Goal: Task Accomplishment & Management: Manage account settings

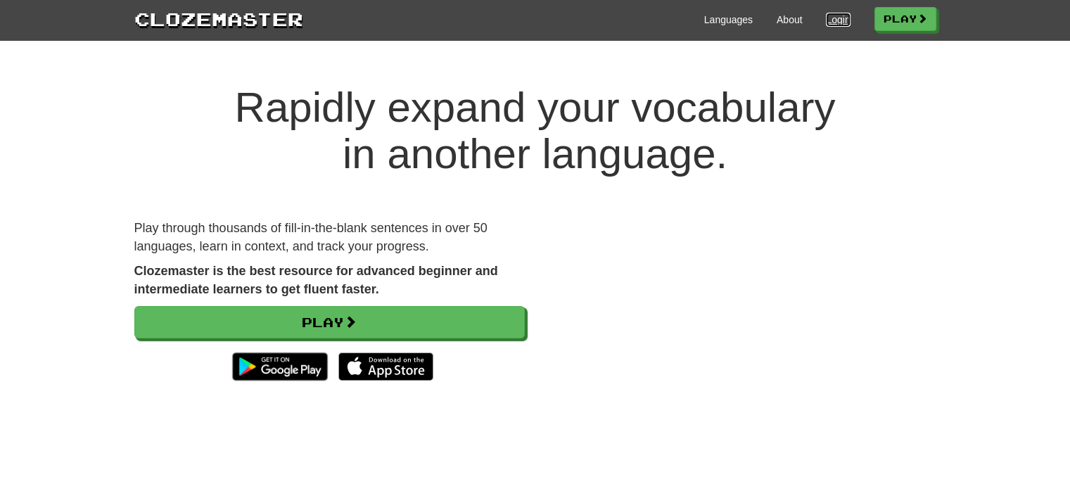
click at [839, 16] on link "Login" at bounding box center [838, 20] width 24 height 14
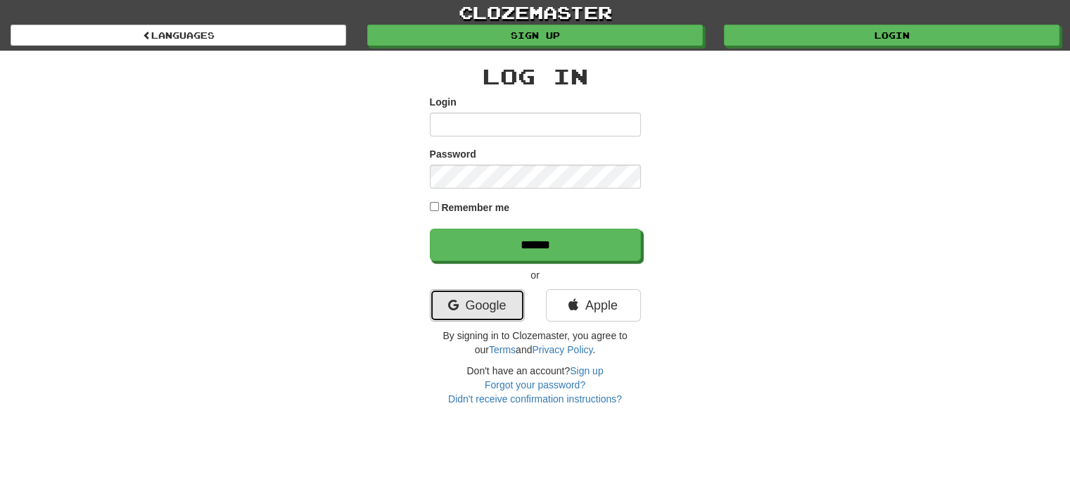
click at [469, 304] on link "Google" at bounding box center [477, 305] width 95 height 32
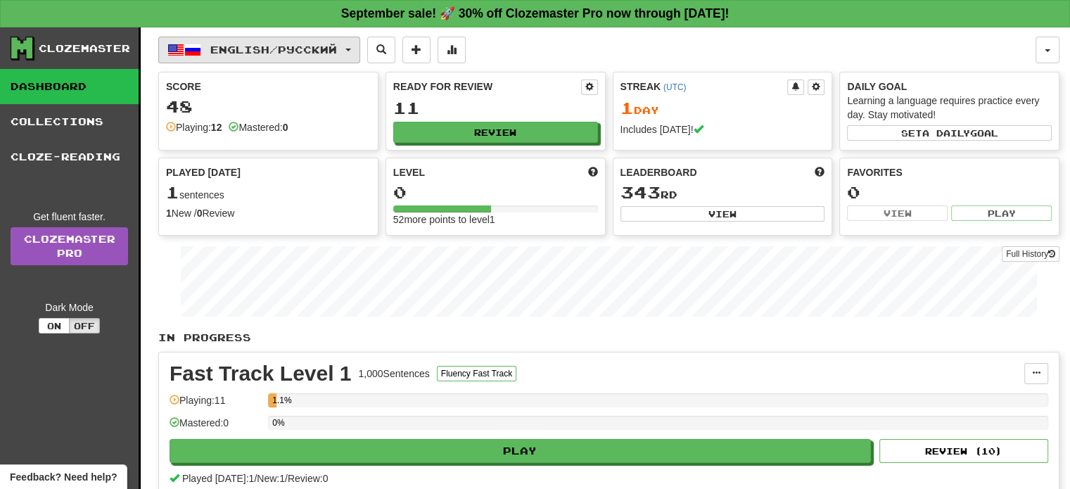
click at [321, 46] on span "English / Русский" at bounding box center [273, 50] width 127 height 12
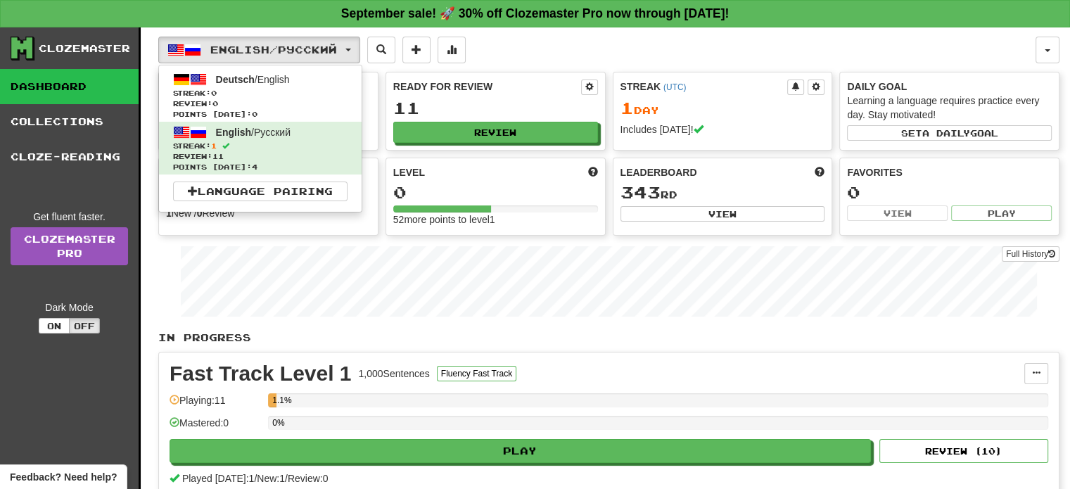
click at [329, 317] on div "Full History" at bounding box center [608, 283] width 901 height 88
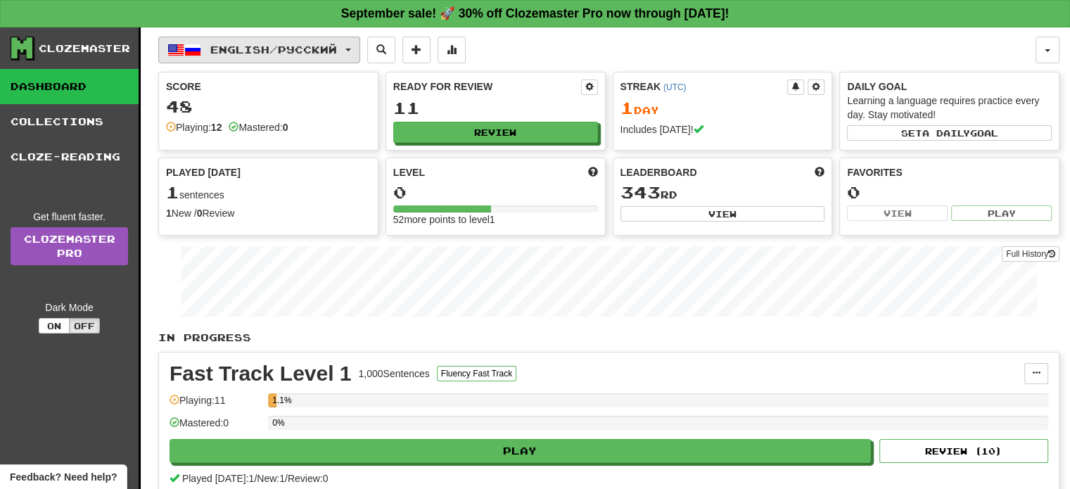
click at [217, 53] on span "English / Русский" at bounding box center [273, 50] width 127 height 12
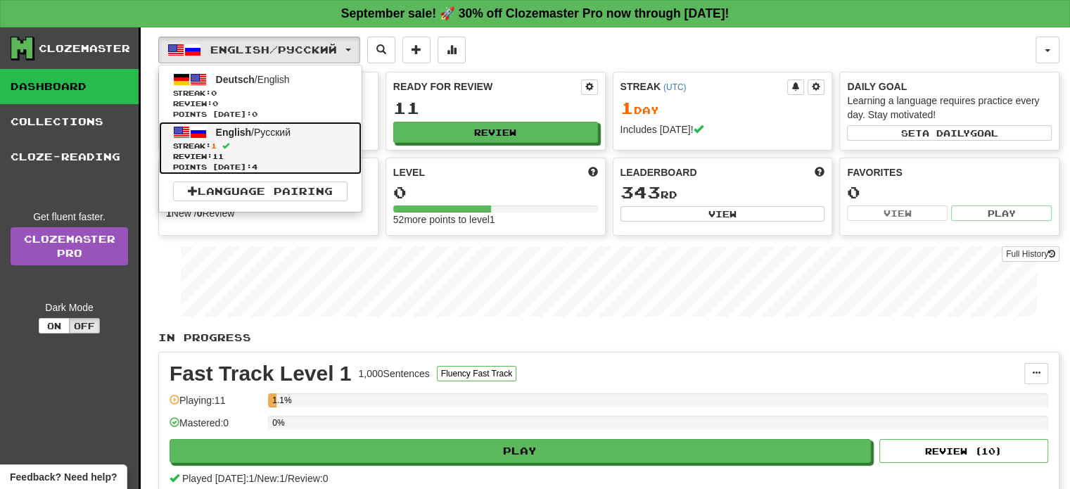
click at [249, 135] on span "English" at bounding box center [234, 132] width 36 height 11
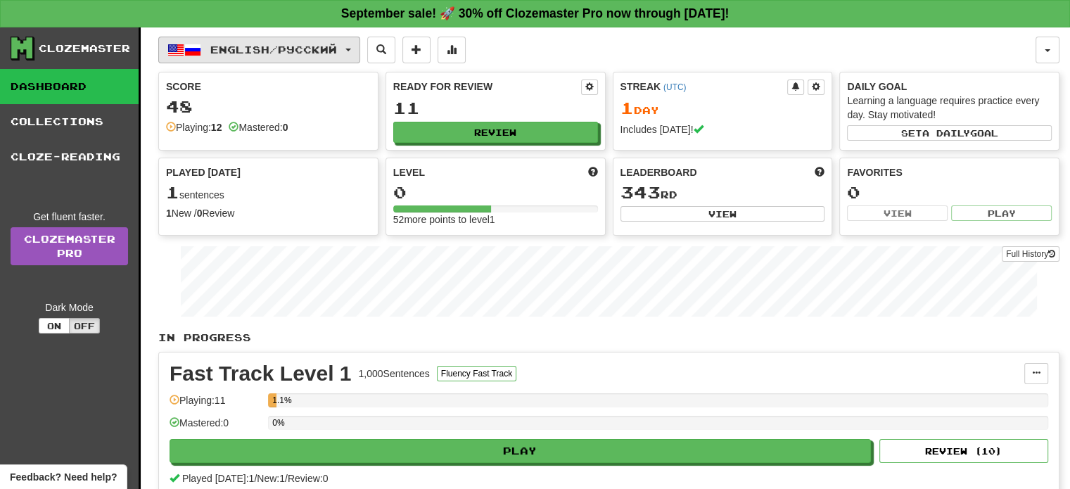
click at [304, 48] on span "English / Русский" at bounding box center [273, 50] width 127 height 12
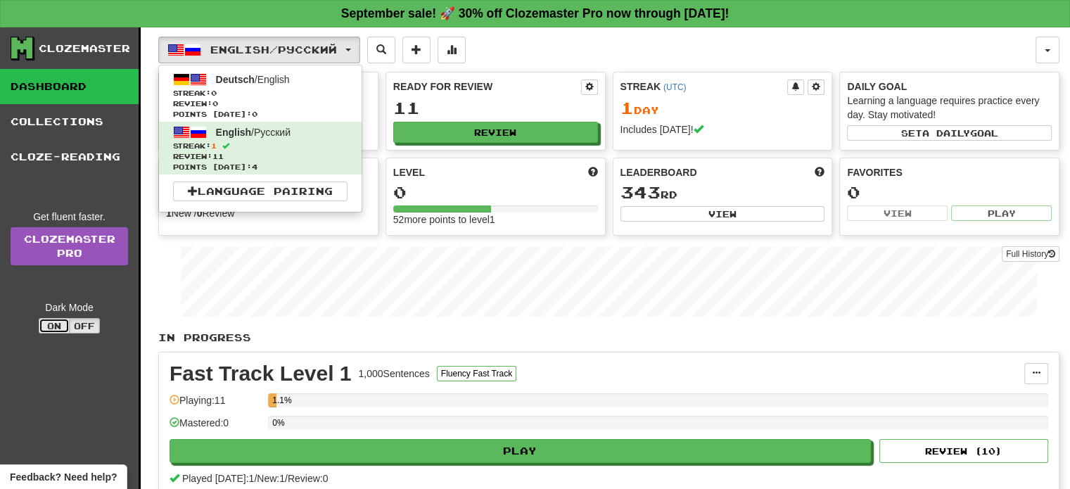
click at [65, 324] on button "On" at bounding box center [54, 325] width 31 height 15
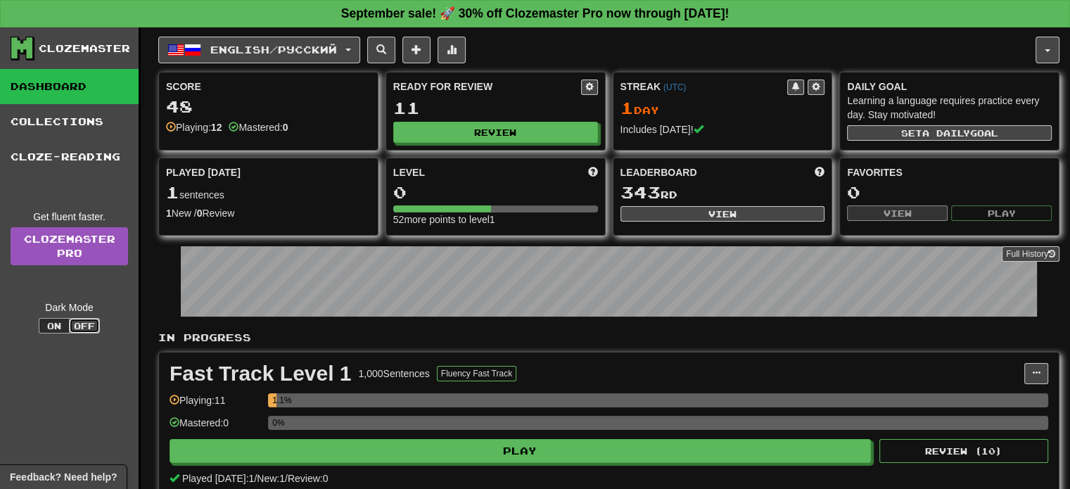
click at [80, 326] on button "Off" at bounding box center [84, 325] width 31 height 15
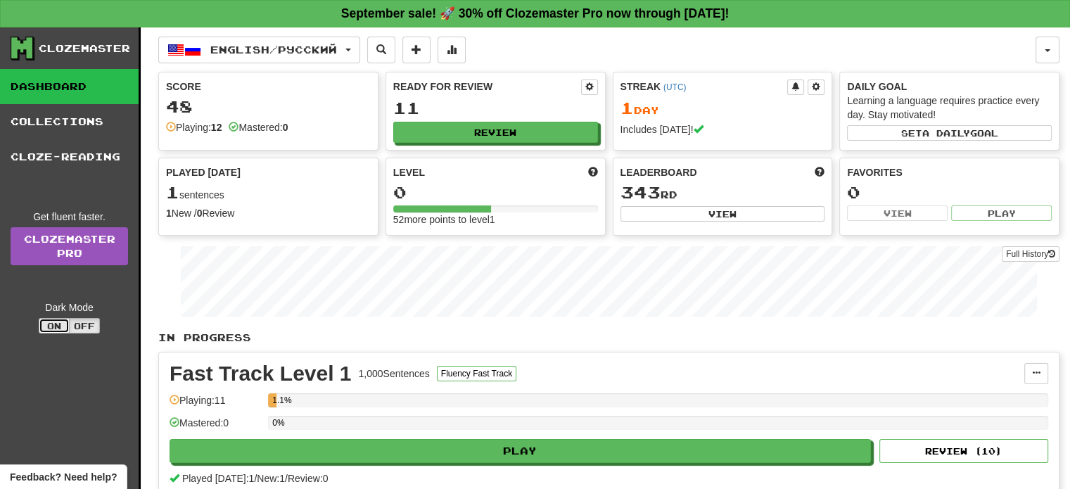
click at [53, 324] on button "On" at bounding box center [54, 325] width 31 height 15
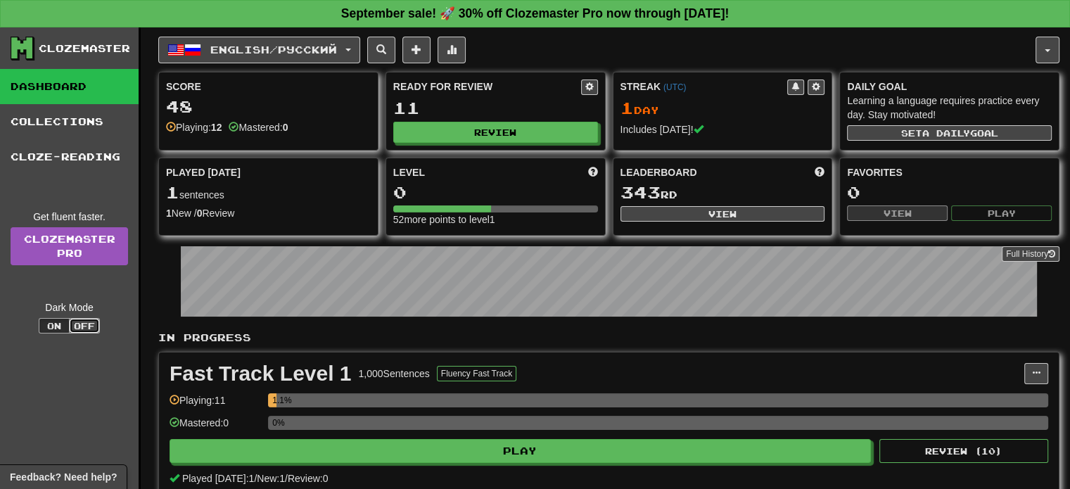
click at [82, 323] on button "Off" at bounding box center [84, 325] width 31 height 15
